Goal: Navigation & Orientation: Find specific page/section

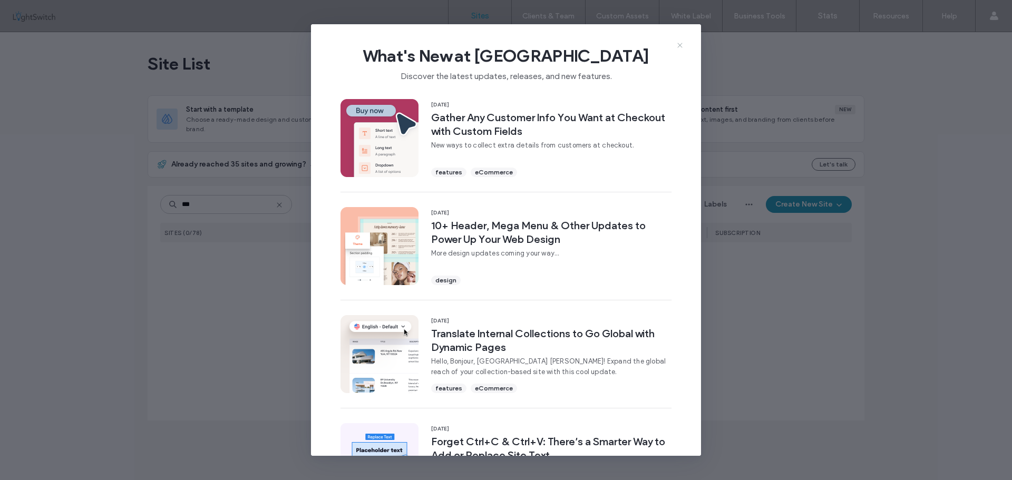
click at [678, 44] on icon at bounding box center [680, 45] width 8 height 8
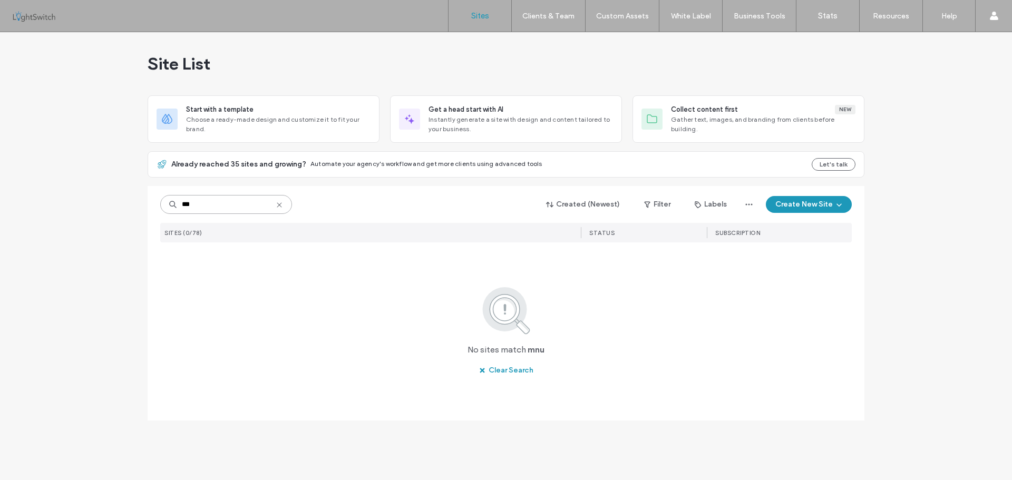
click at [231, 207] on input "***" at bounding box center [226, 204] width 132 height 19
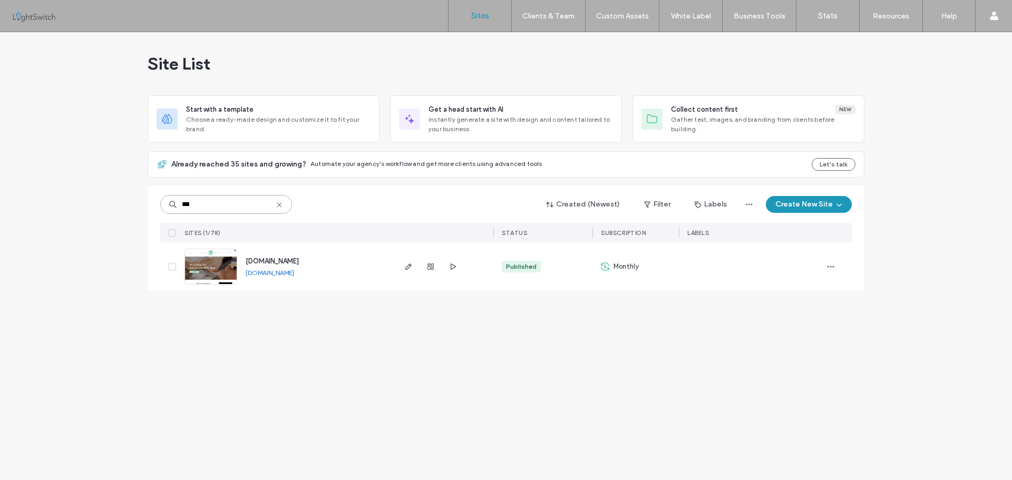
type input "***"
click at [201, 274] on img at bounding box center [211, 285] width 52 height 72
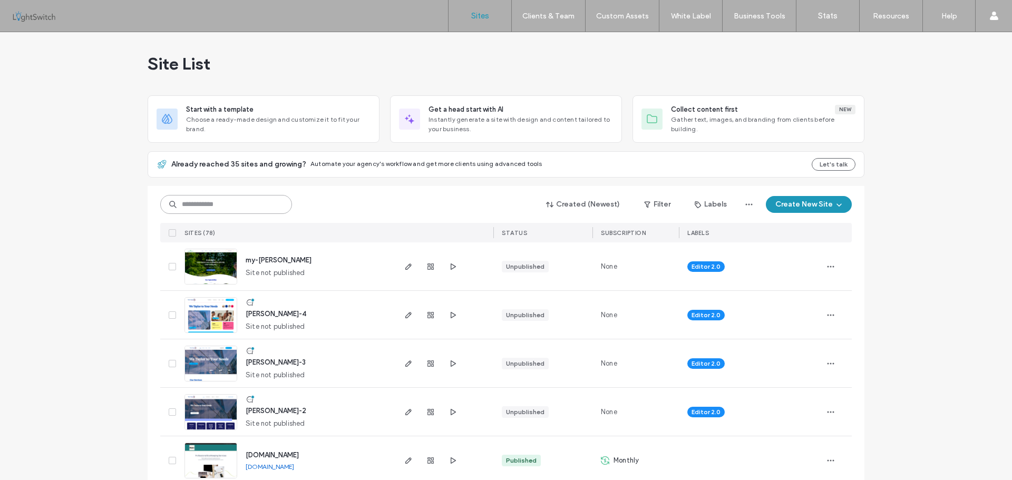
click at [234, 202] on input at bounding box center [226, 204] width 132 height 19
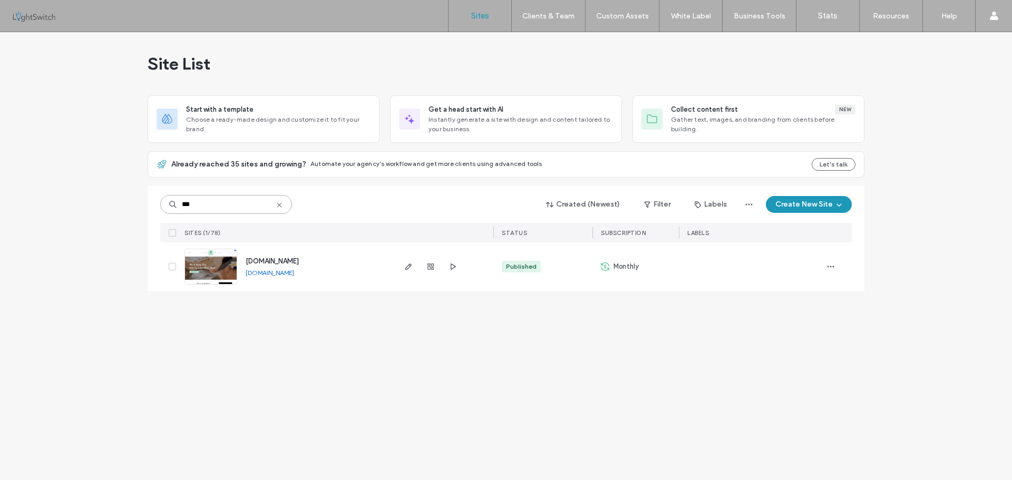
type input "***"
click at [266, 274] on link "www.mudlady.info" at bounding box center [270, 273] width 48 height 8
click at [211, 259] on img at bounding box center [211, 285] width 52 height 72
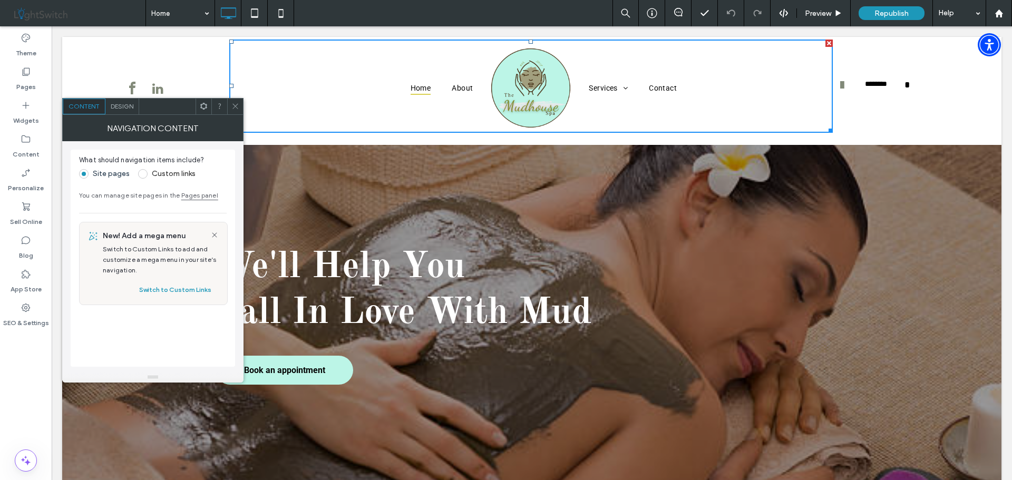
click at [232, 104] on icon at bounding box center [235, 106] width 8 height 8
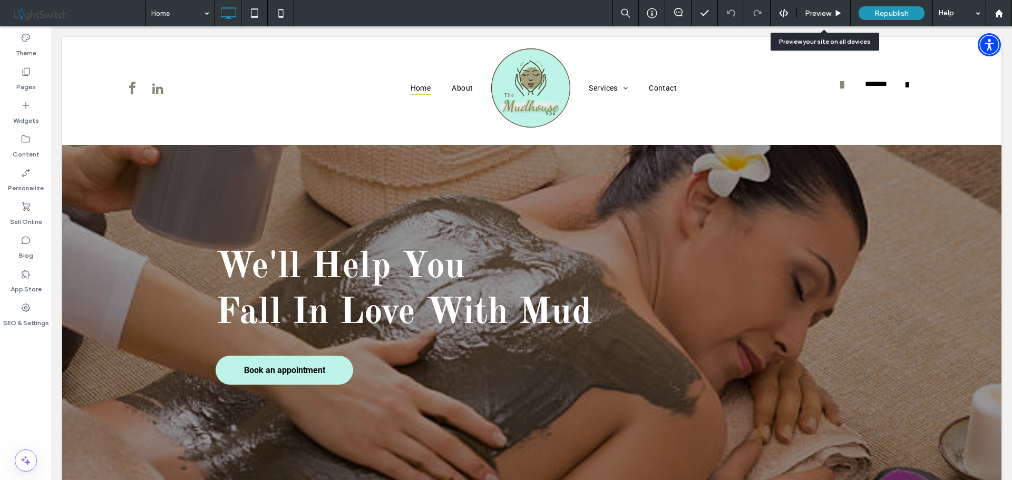
click at [819, 9] on span "Preview" at bounding box center [818, 13] width 26 height 9
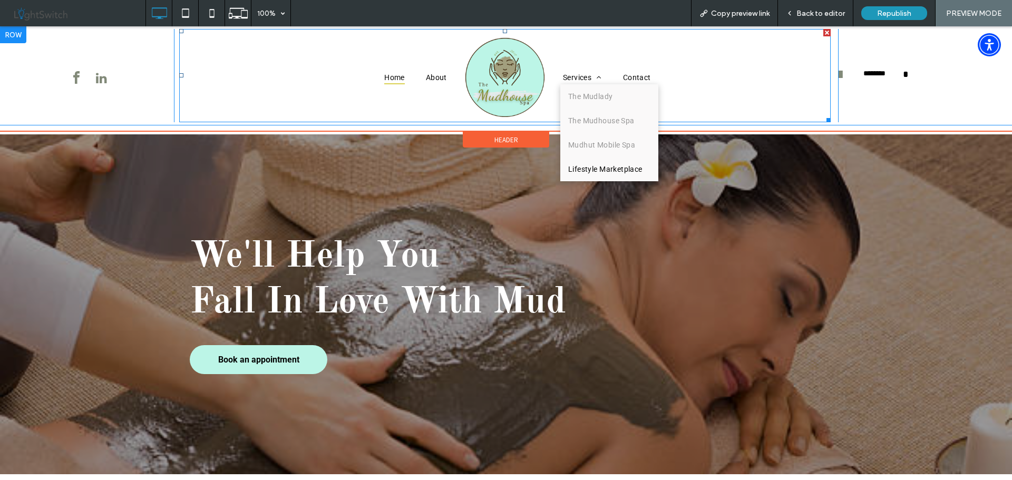
click at [585, 172] on span "Lifestyle Marketplace" at bounding box center [605, 169] width 74 height 8
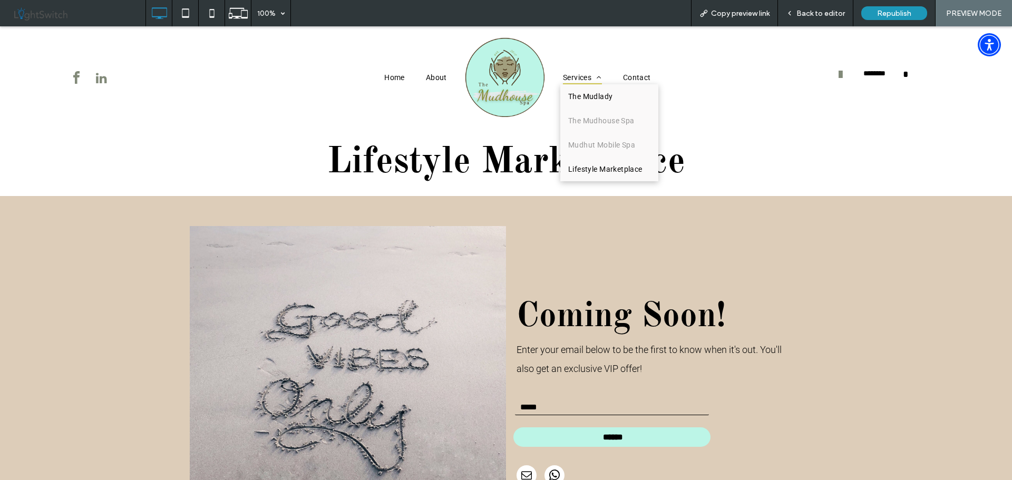
click at [580, 98] on span "The Mudlady" at bounding box center [590, 96] width 45 height 8
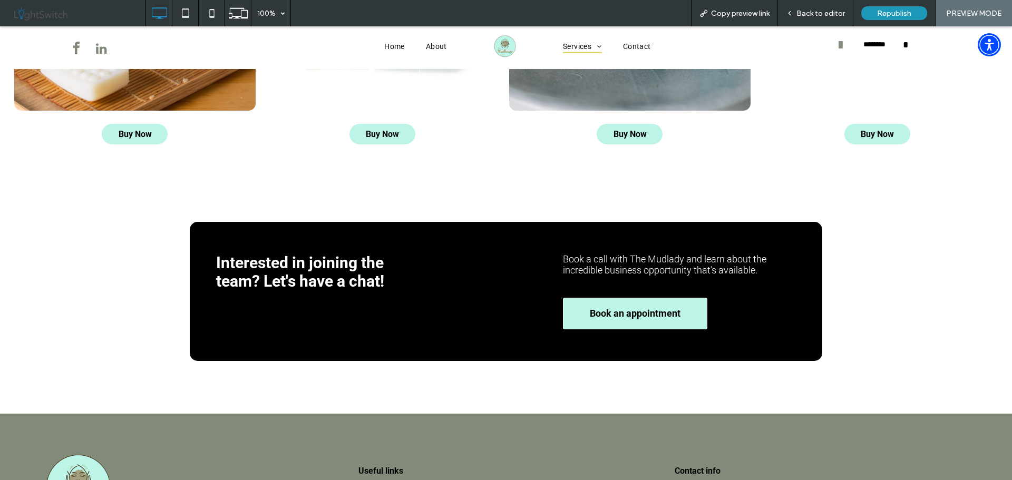
scroll to position [860, 0]
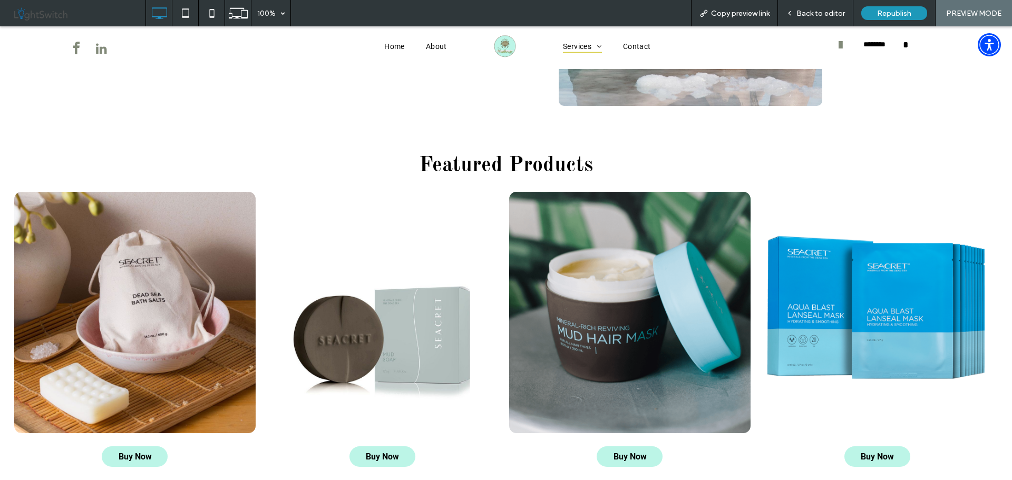
click at [808, 16] on span "Back to editor" at bounding box center [821, 13] width 48 height 9
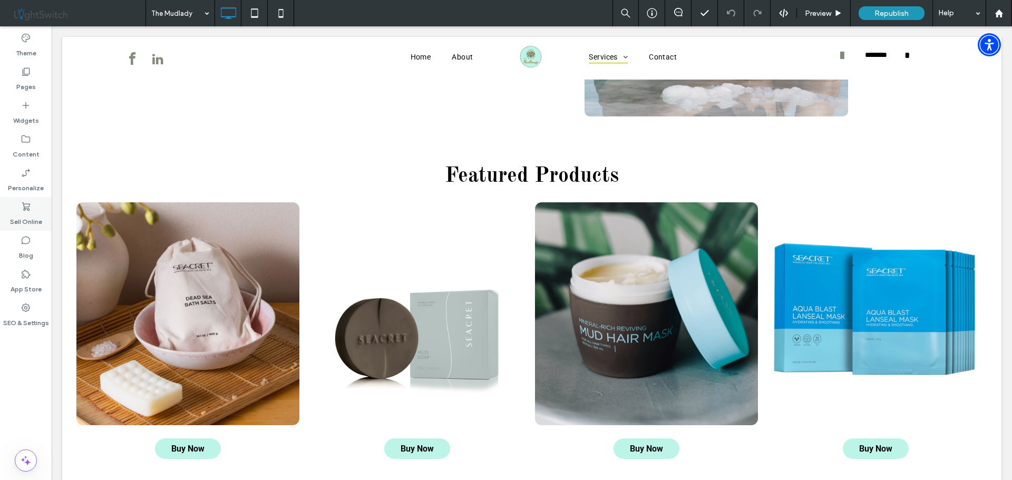
click at [23, 218] on label "Sell Online" at bounding box center [26, 219] width 32 height 15
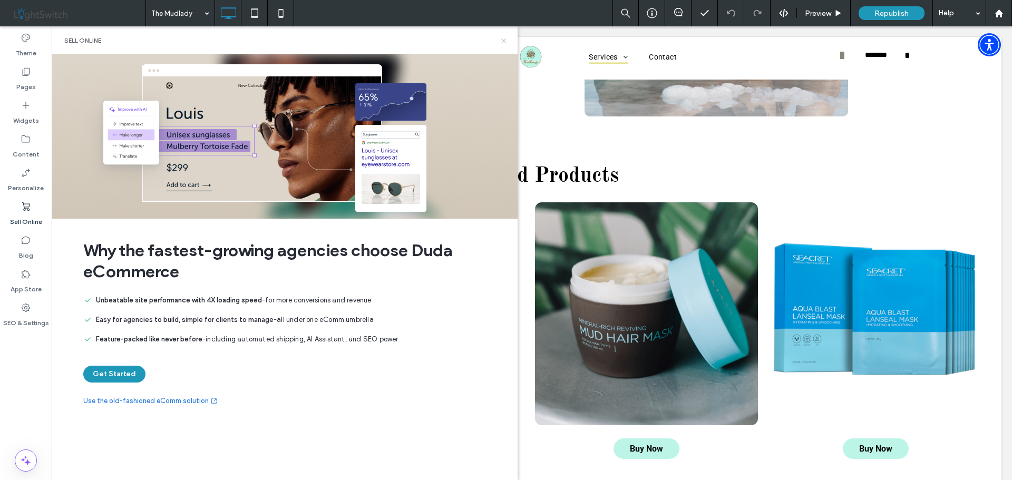
click at [506, 42] on icon at bounding box center [504, 41] width 8 height 8
